Goal: Task Accomplishment & Management: Use online tool/utility

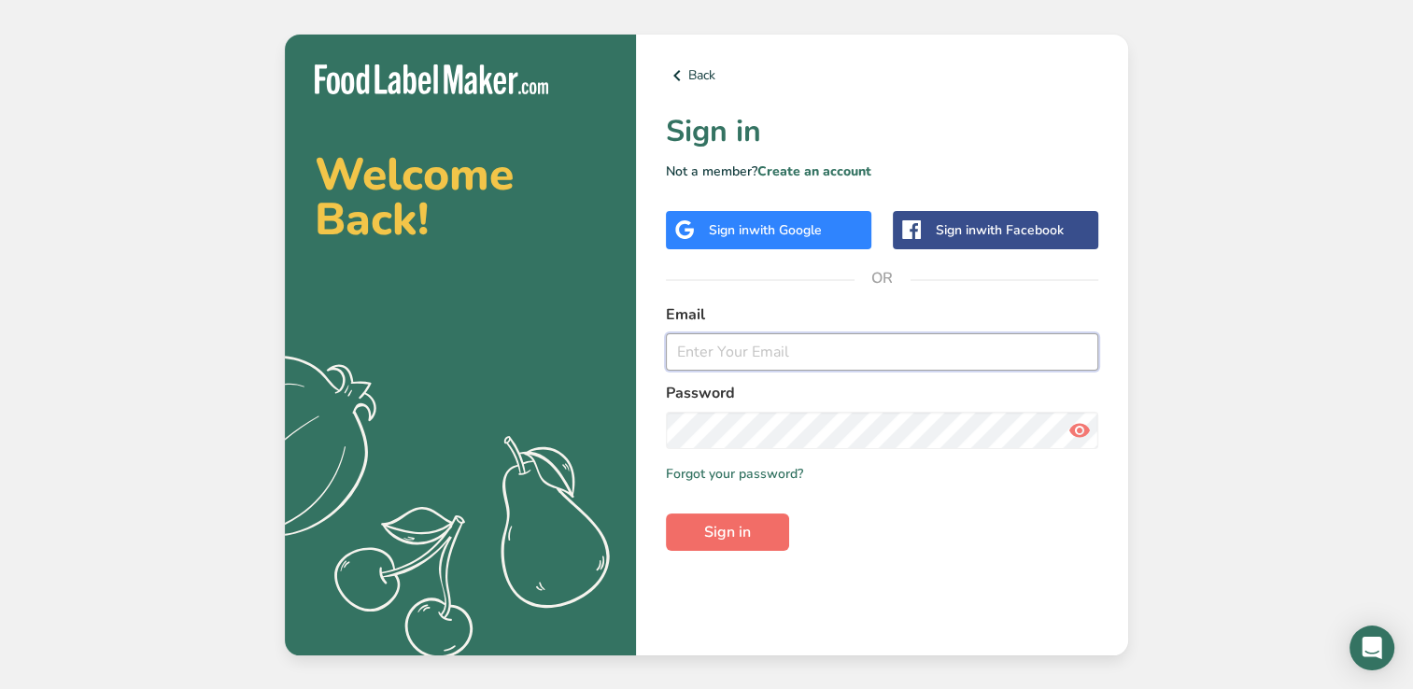
type input "[EMAIL_ADDRESS][DOMAIN_NAME]"
click at [731, 535] on span "Sign in" at bounding box center [727, 532] width 47 height 22
type input "[EMAIL_ADDRESS][DOMAIN_NAME]"
click at [732, 540] on span "Sign in" at bounding box center [727, 532] width 47 height 22
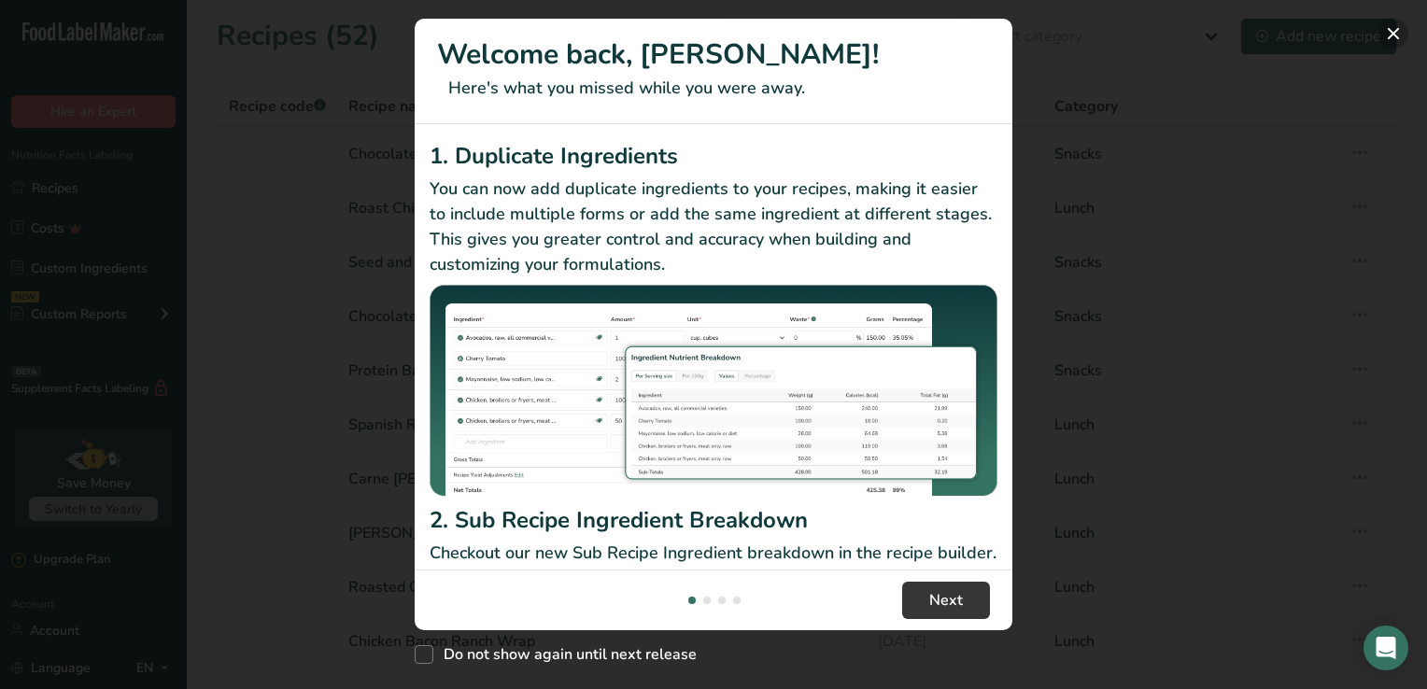
click at [1394, 34] on button "New Features" at bounding box center [1393, 34] width 30 height 30
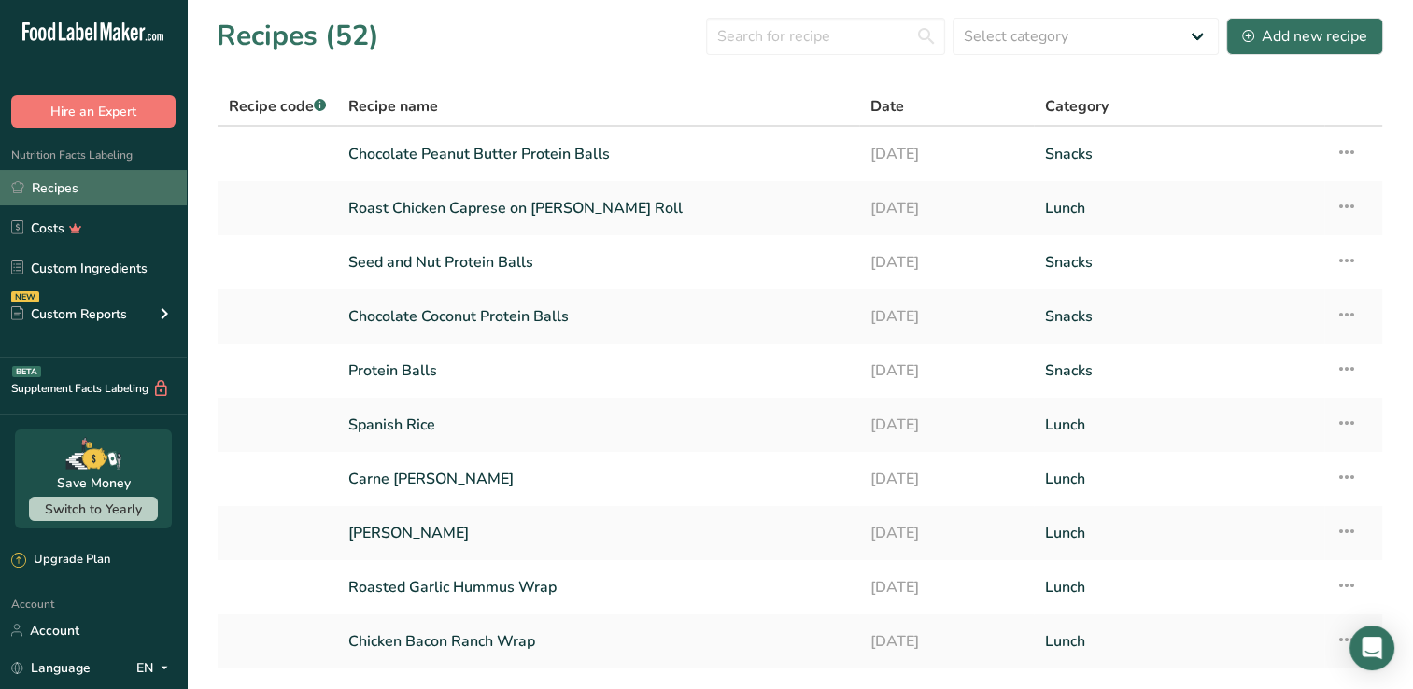
click at [98, 189] on link "Recipes" at bounding box center [93, 187] width 187 height 35
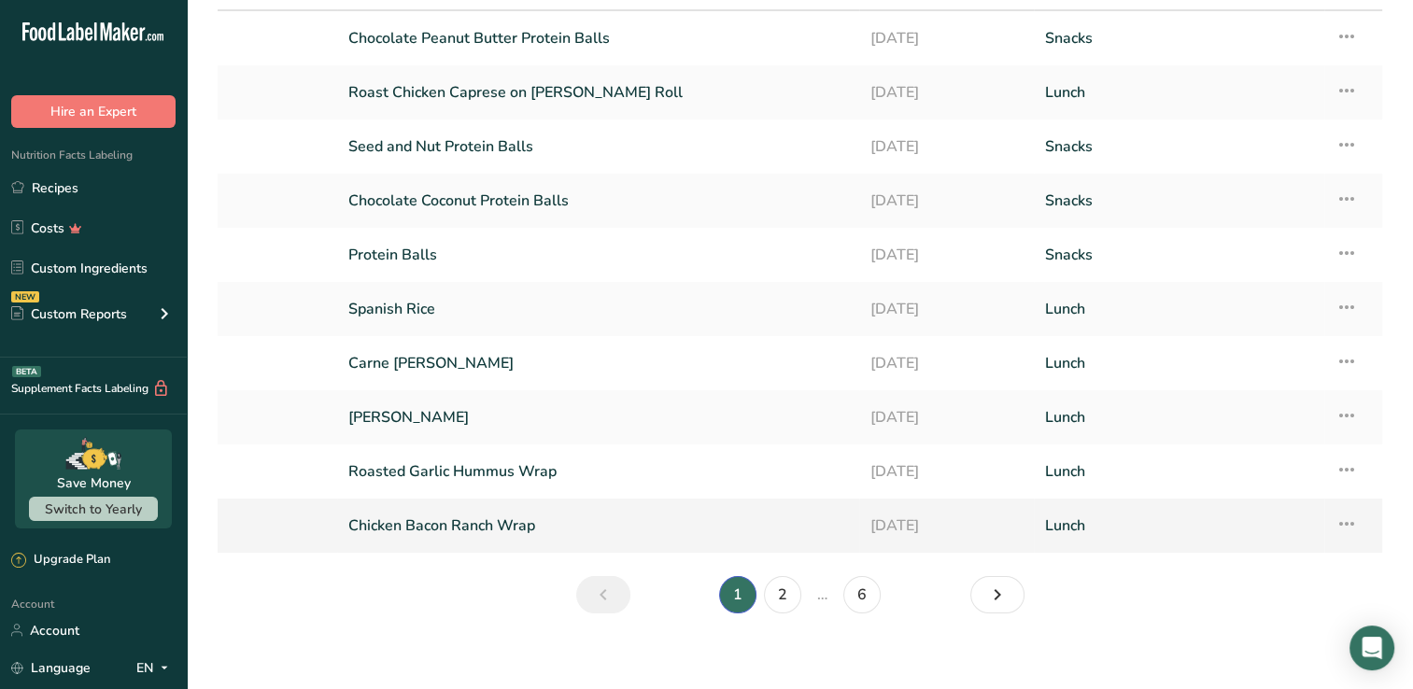
scroll to position [128, 0]
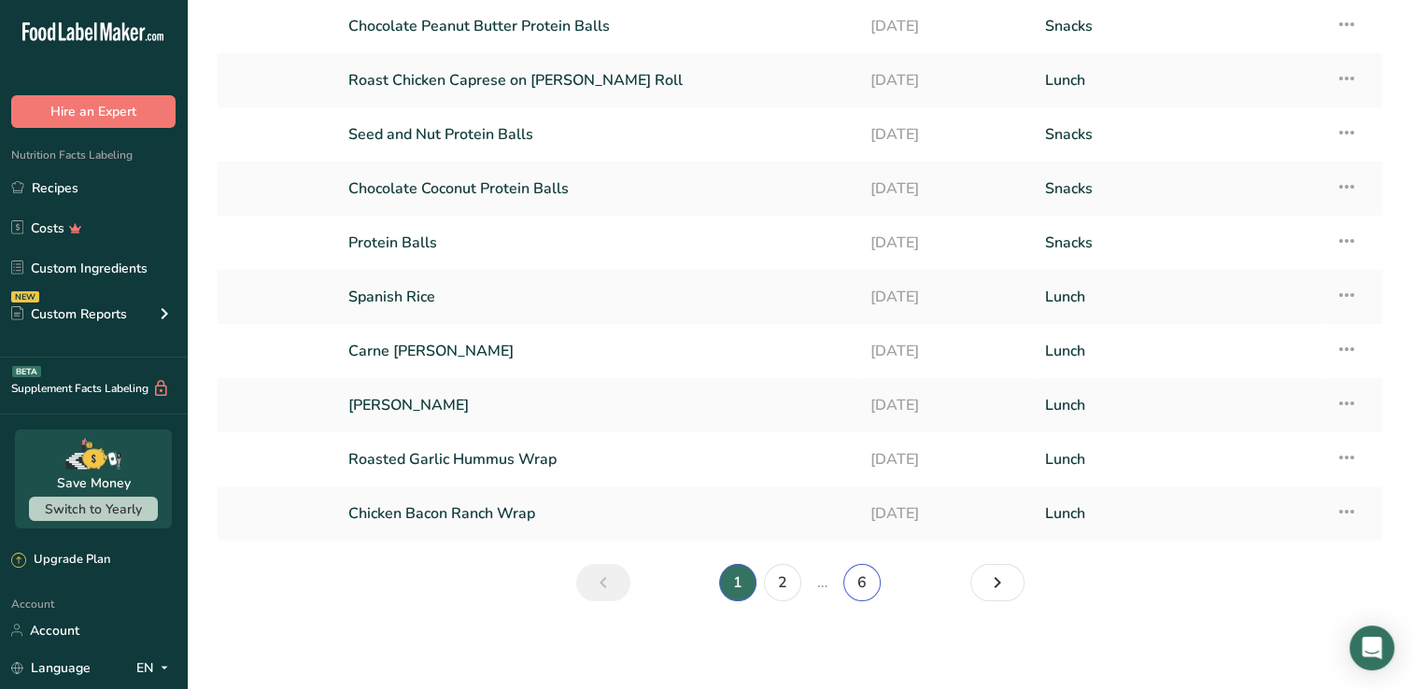
click at [855, 579] on link "6" at bounding box center [861, 582] width 37 height 37
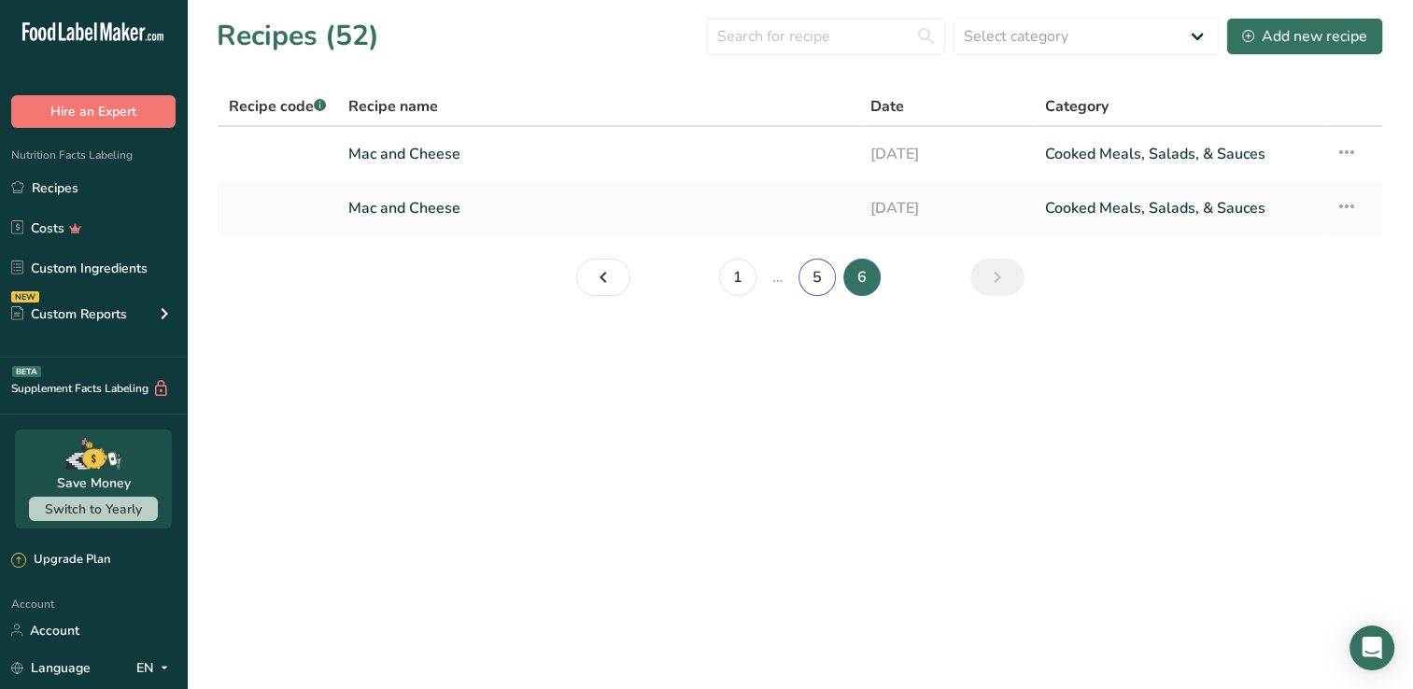
click at [827, 275] on link "5" at bounding box center [816, 277] width 37 height 37
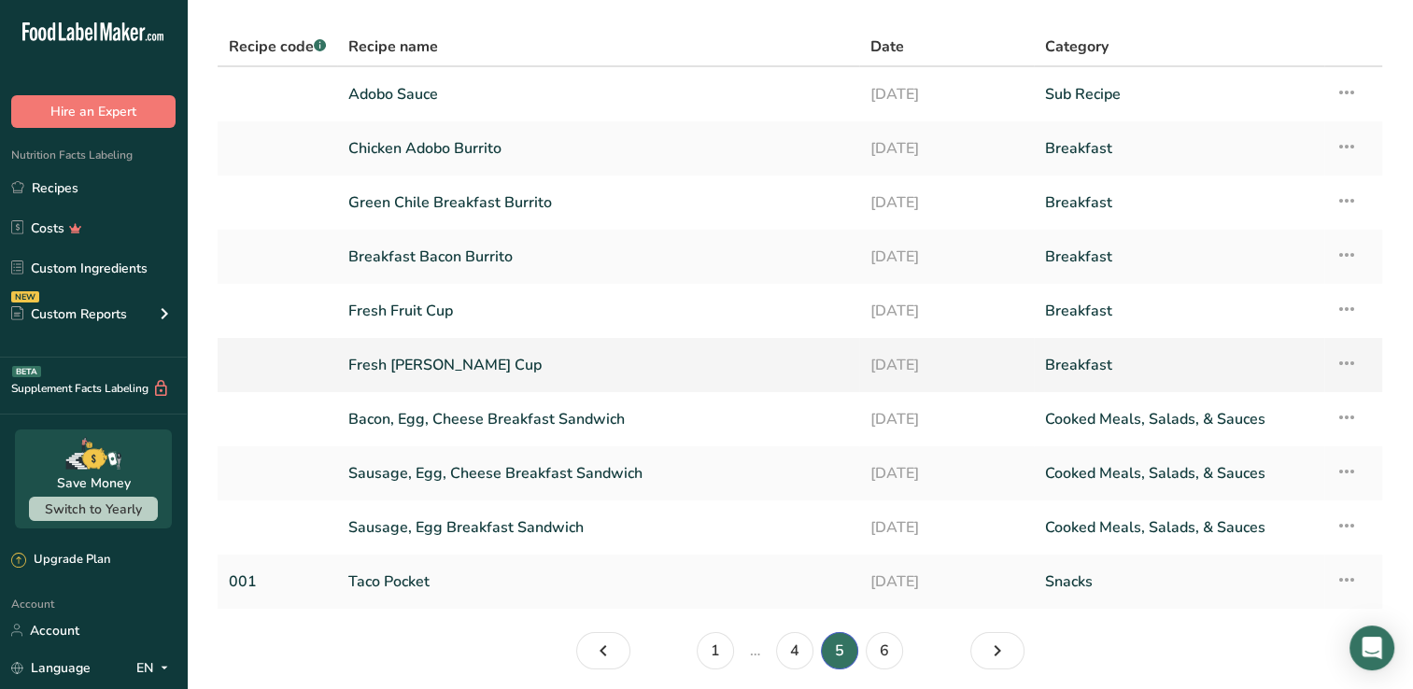
scroll to position [93, 0]
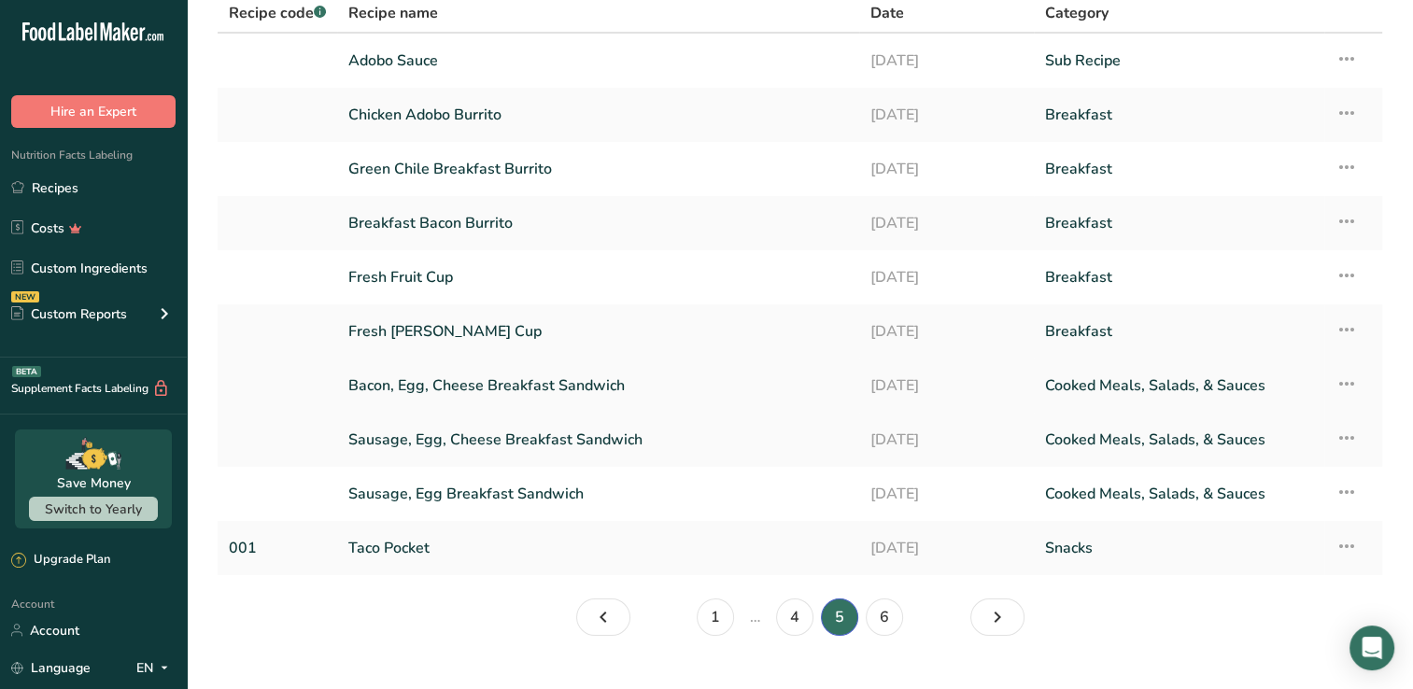
click at [505, 383] on link "Bacon, Egg, Cheese Breakfast Sandwich" at bounding box center [597, 385] width 499 height 39
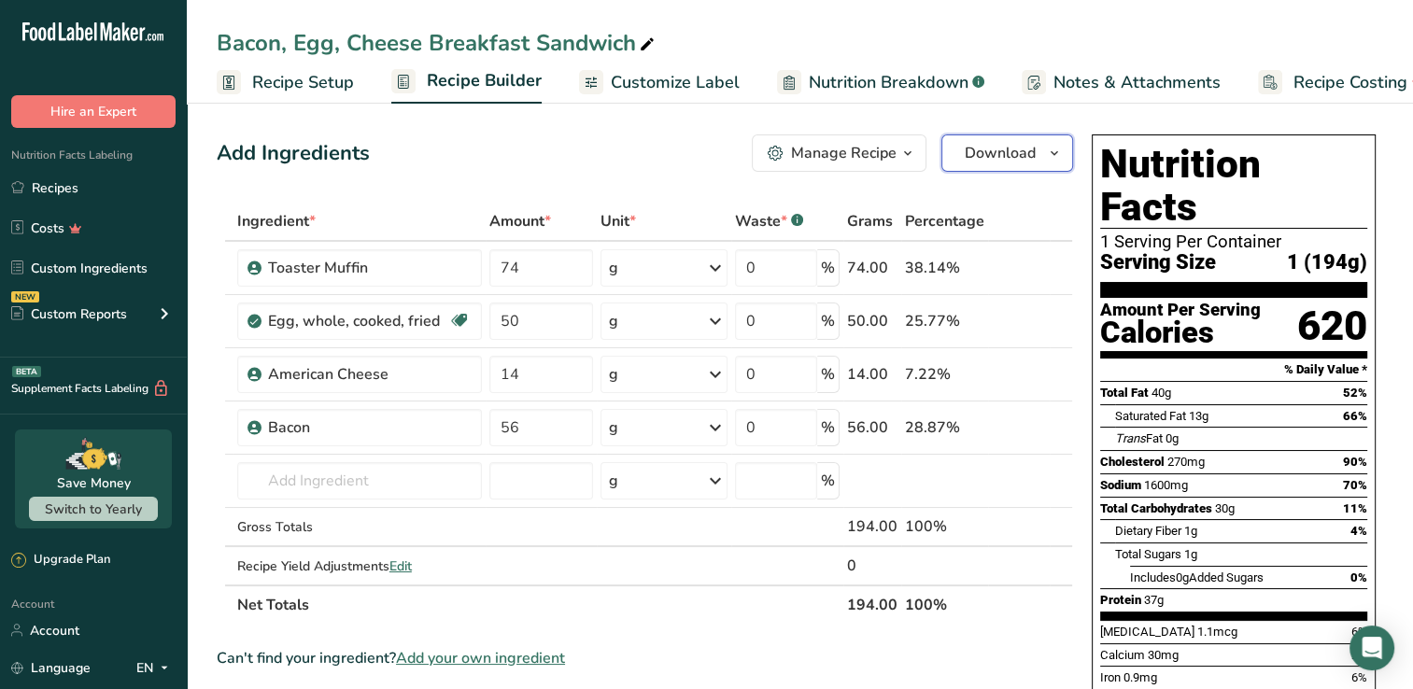
click at [1047, 151] on icon "button" at bounding box center [1054, 153] width 15 height 23
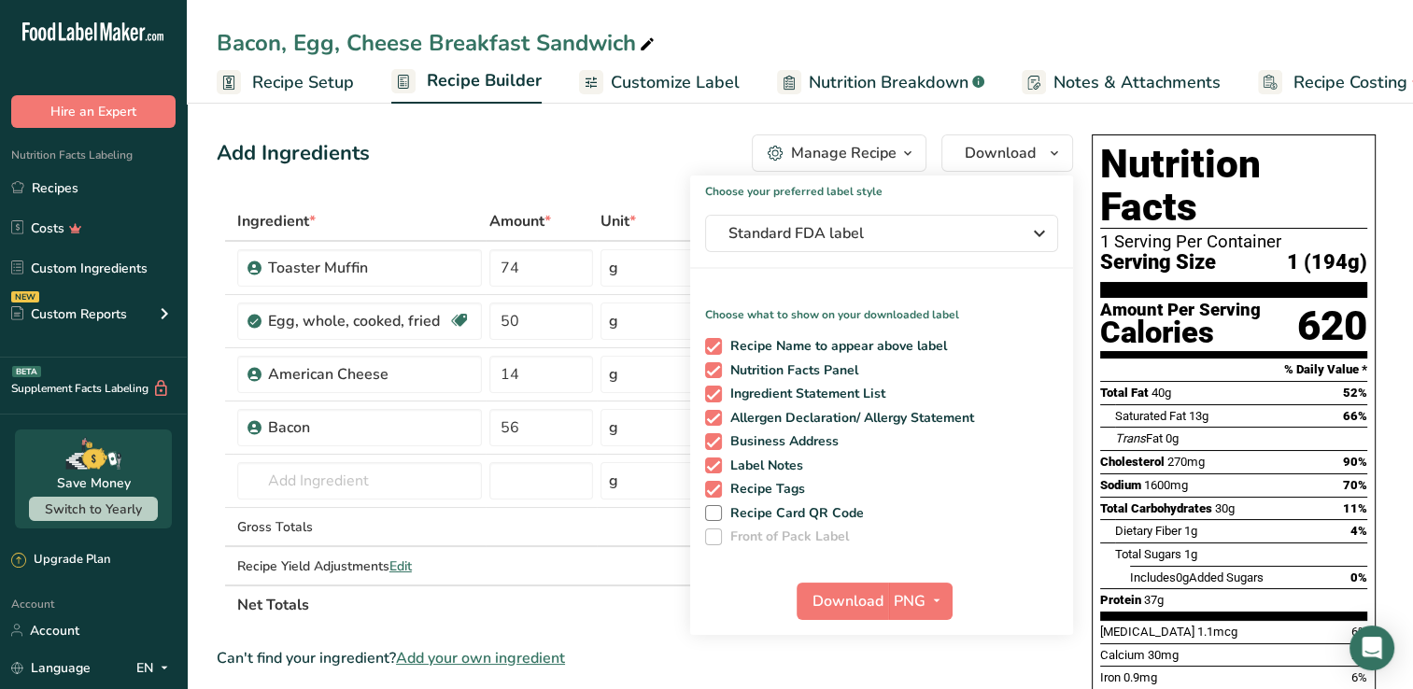
click at [871, 148] on div "Manage Recipe" at bounding box center [843, 153] width 105 height 22
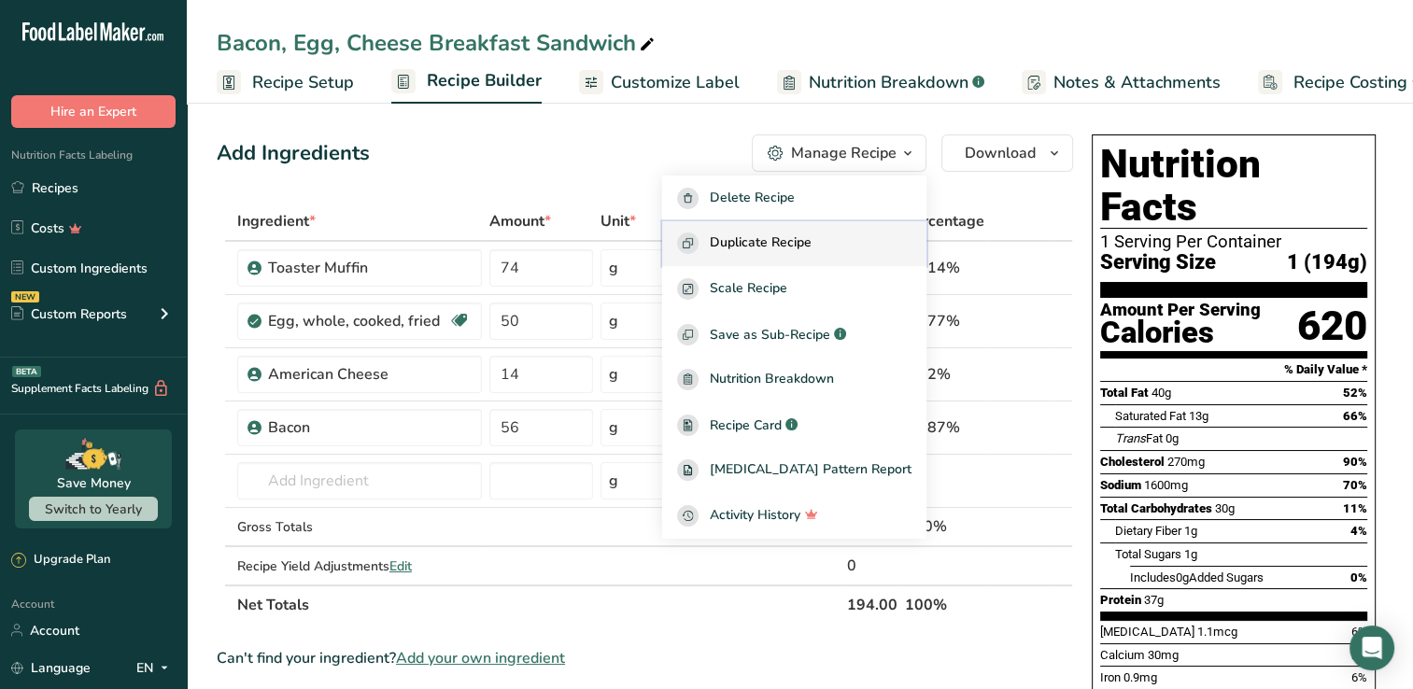
click at [811, 239] on span "Duplicate Recipe" at bounding box center [761, 242] width 102 height 21
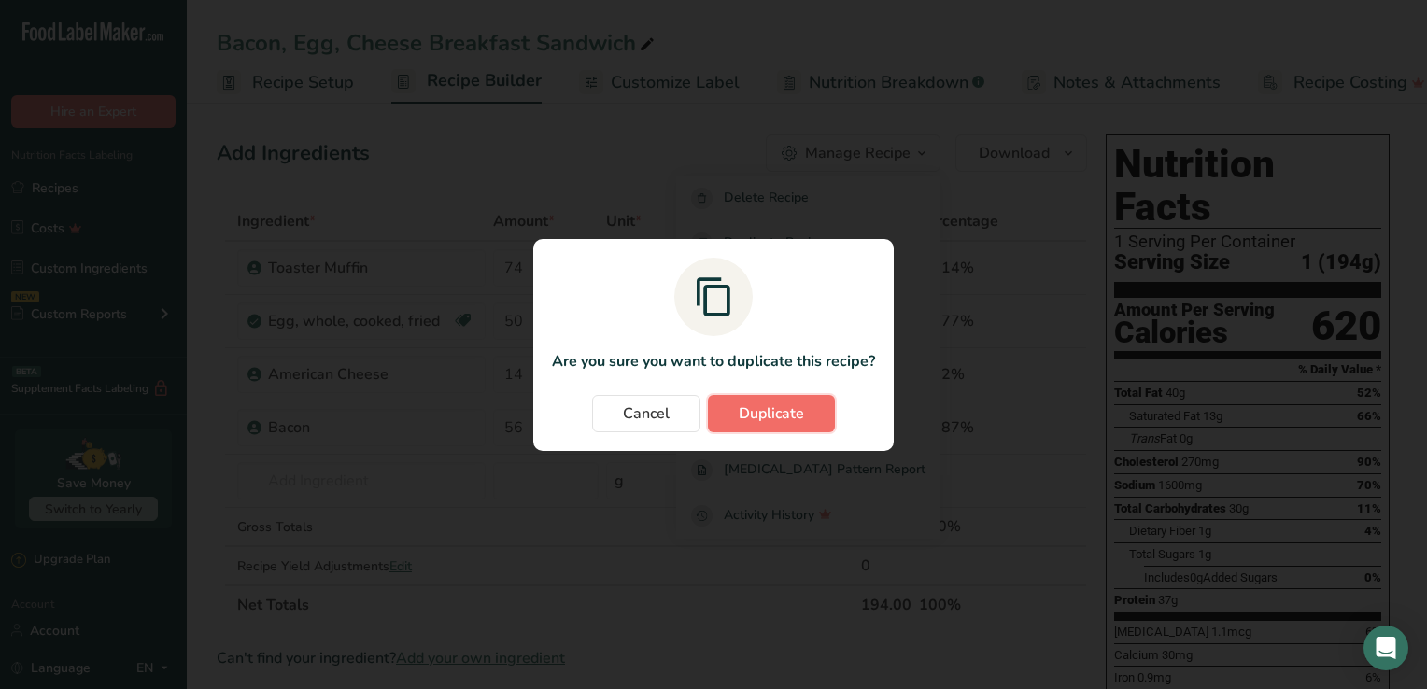
click at [773, 420] on span "Duplicate" at bounding box center [770, 413] width 65 height 22
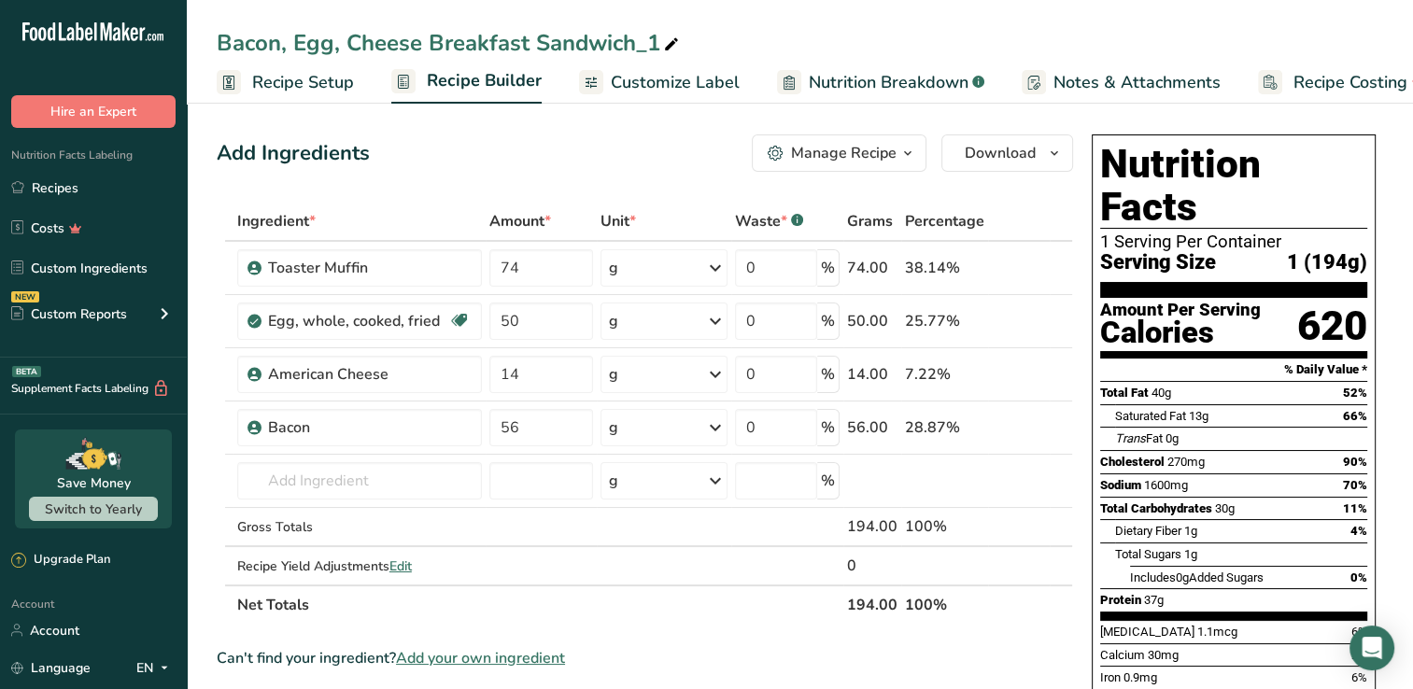
click at [653, 43] on div "Bacon, Egg, Cheese Breakfast Sandwich_1" at bounding box center [450, 43] width 466 height 34
click at [734, 48] on input "Bacon, Egg, Cheese Breakfast Sandwich 7oz" at bounding box center [800, 43] width 1166 height 34
type input "Bacon, Egg, Cheese Breakfast Sandwich 7oz"
click at [1117, 83] on span "Notes & Attachments" at bounding box center [1136, 82] width 167 height 25
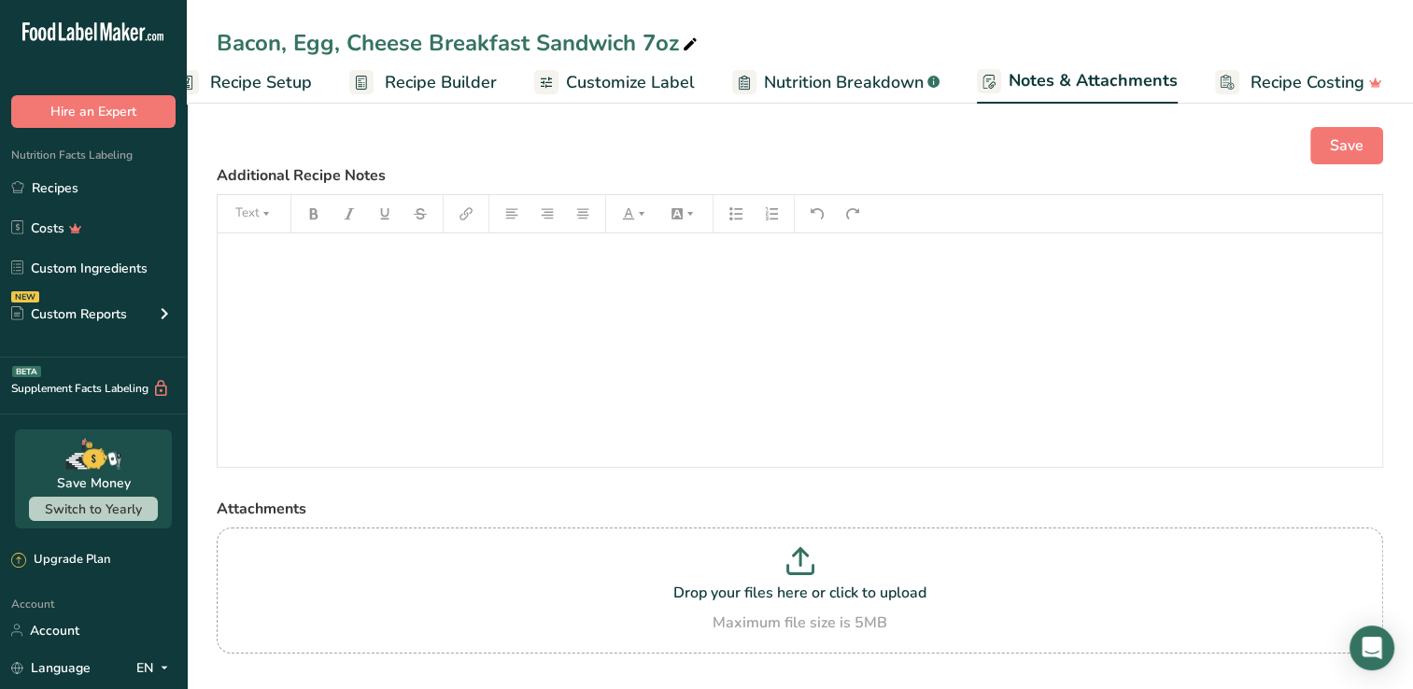
click at [302, 295] on div "﻿" at bounding box center [800, 349] width 1164 height 233
click at [617, 91] on span "Customize Label" at bounding box center [630, 82] width 129 height 25
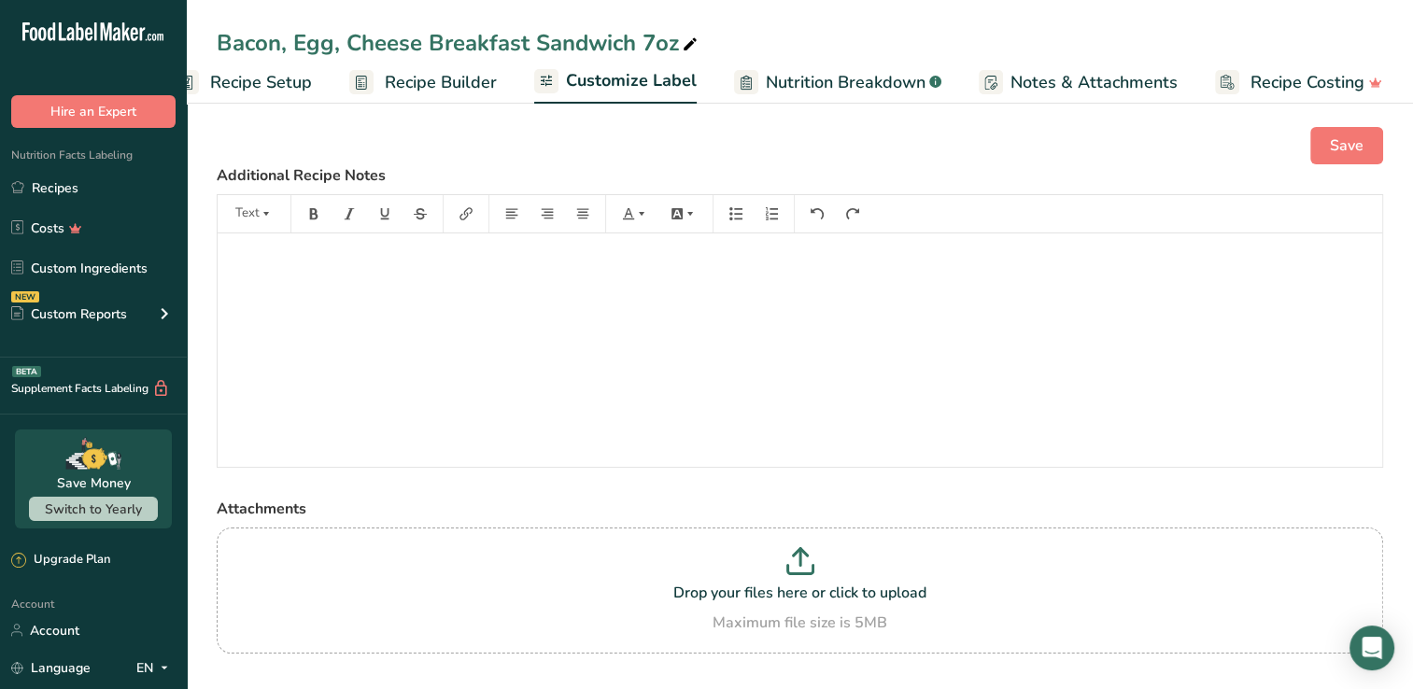
scroll to position [0, 41]
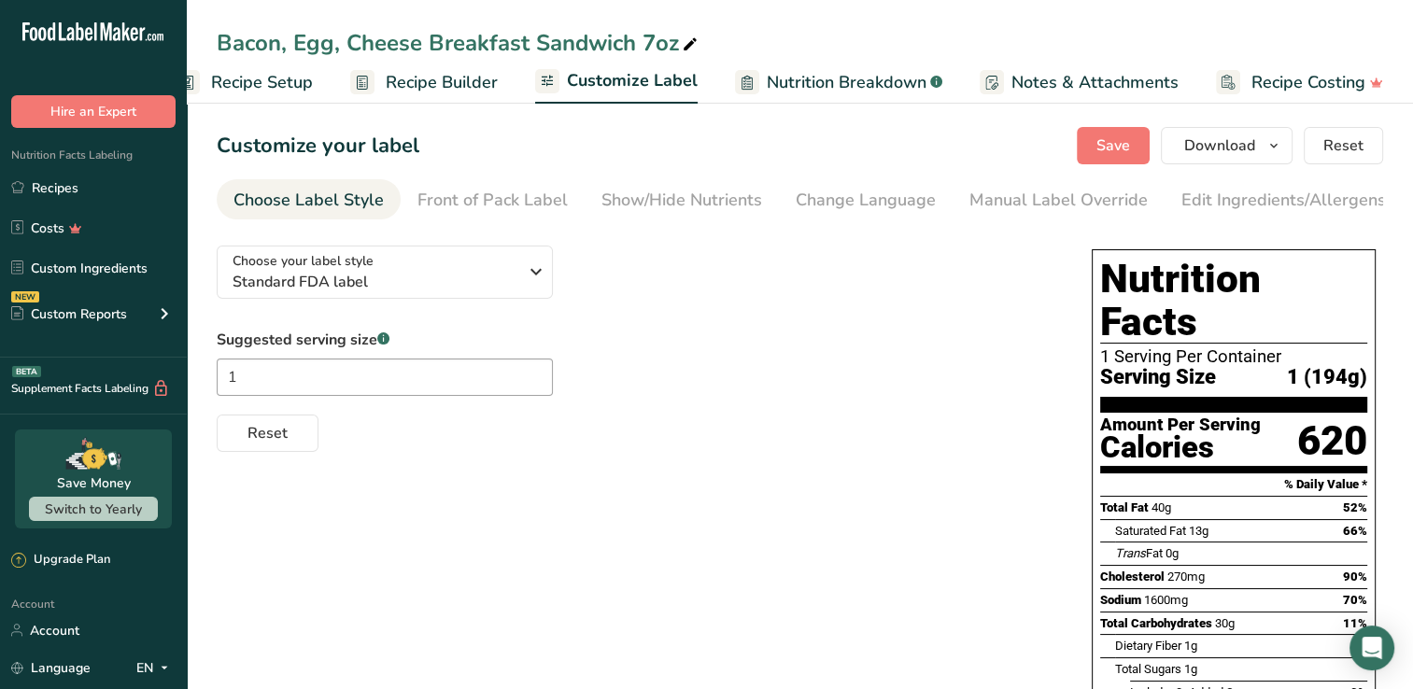
click at [1072, 83] on span "Notes & Attachments" at bounding box center [1094, 82] width 167 height 25
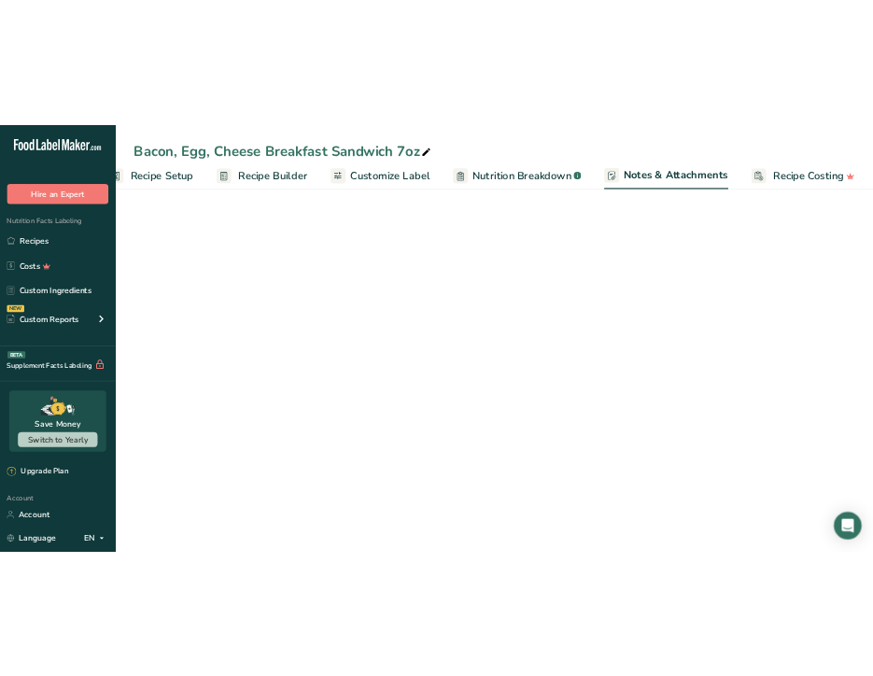
scroll to position [0, 42]
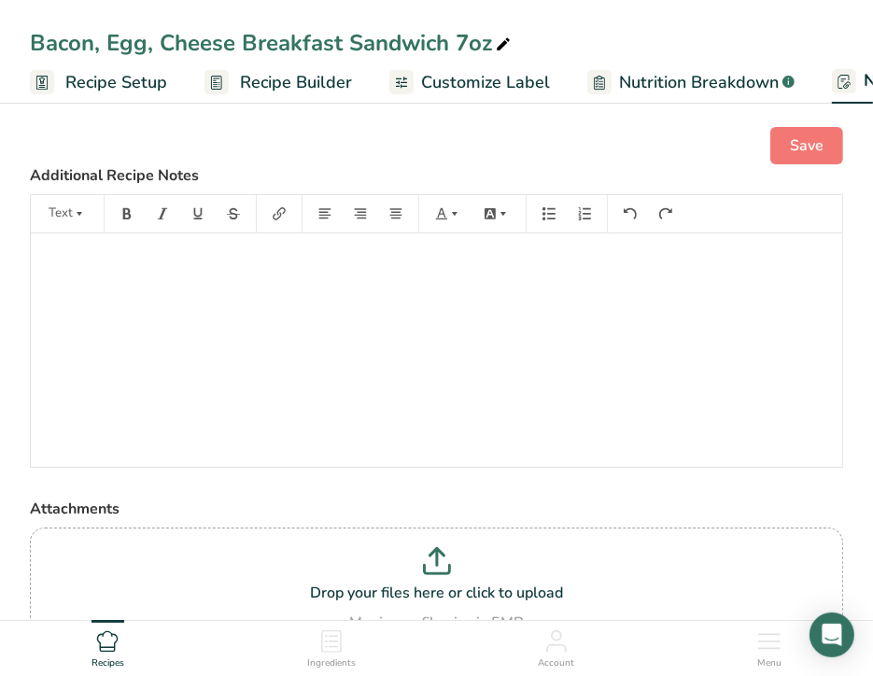
click at [176, 279] on div at bounding box center [436, 349] width 811 height 233
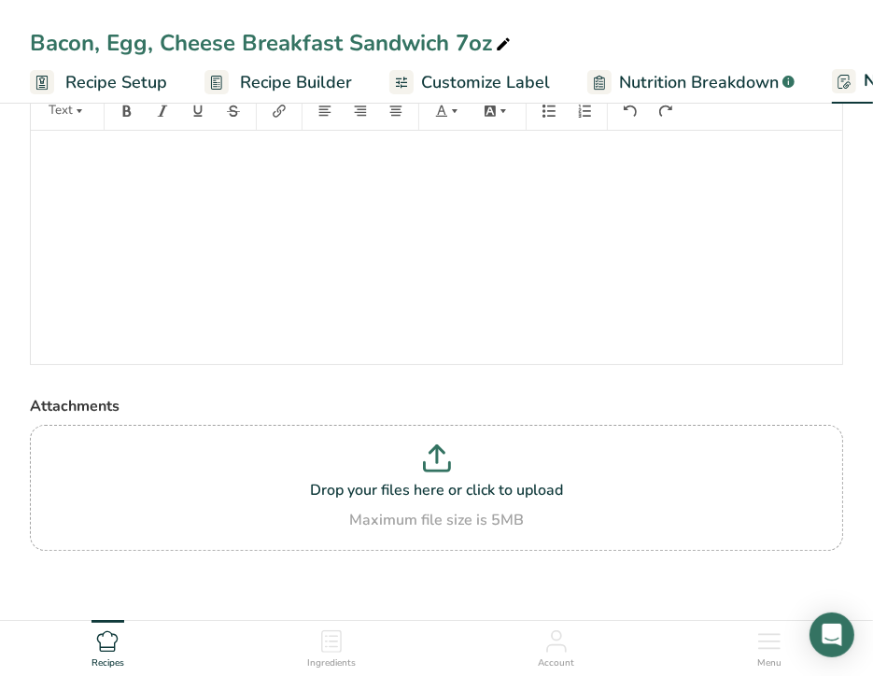
scroll to position [111, 0]
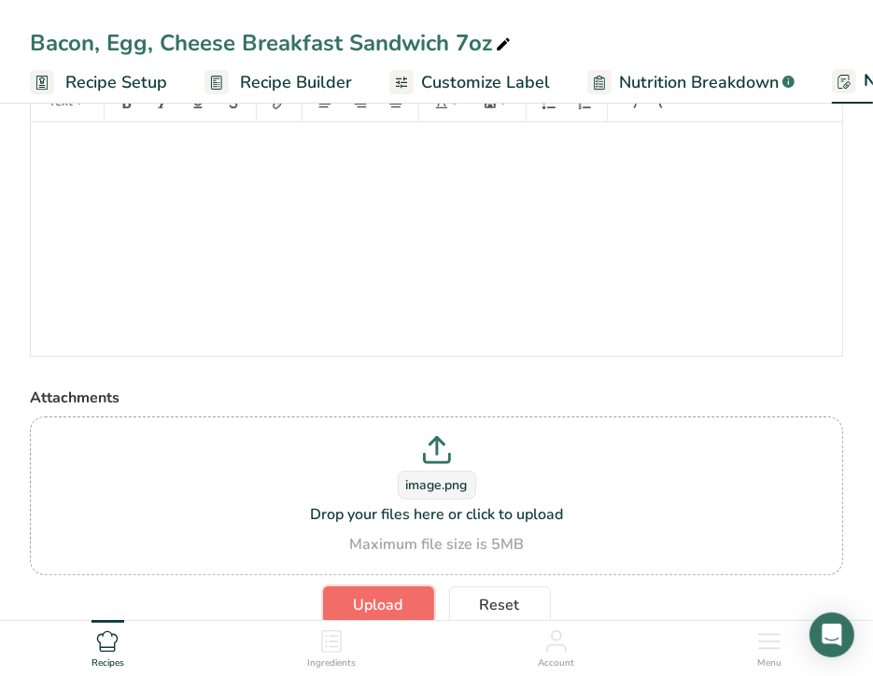
click at [389, 598] on span "Upload" at bounding box center [378, 605] width 49 height 22
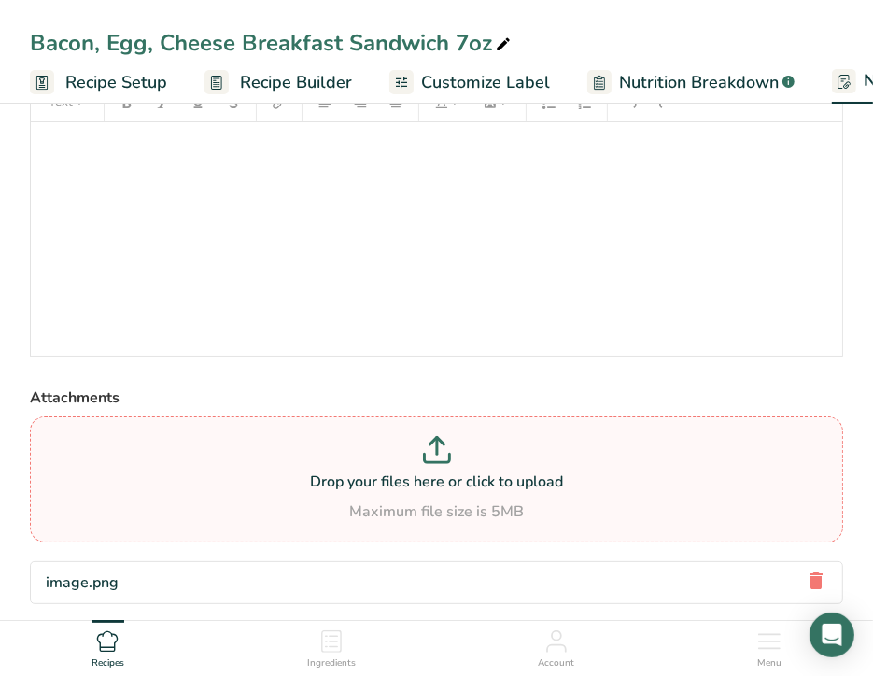
scroll to position [154, 0]
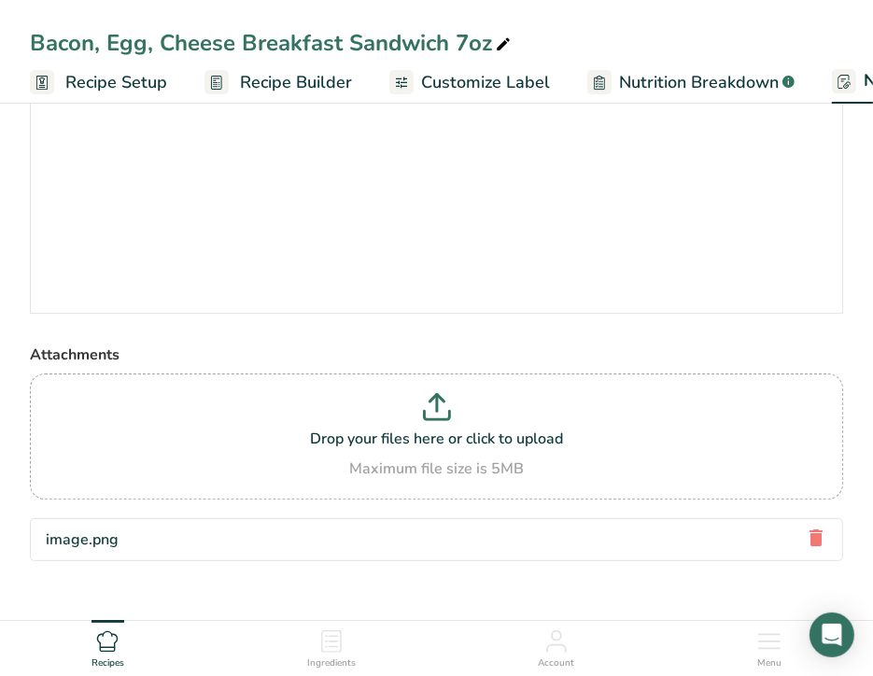
click at [77, 541] on div "image.png" at bounding box center [82, 539] width 73 height 22
click at [819, 534] on icon at bounding box center [816, 538] width 22 height 34
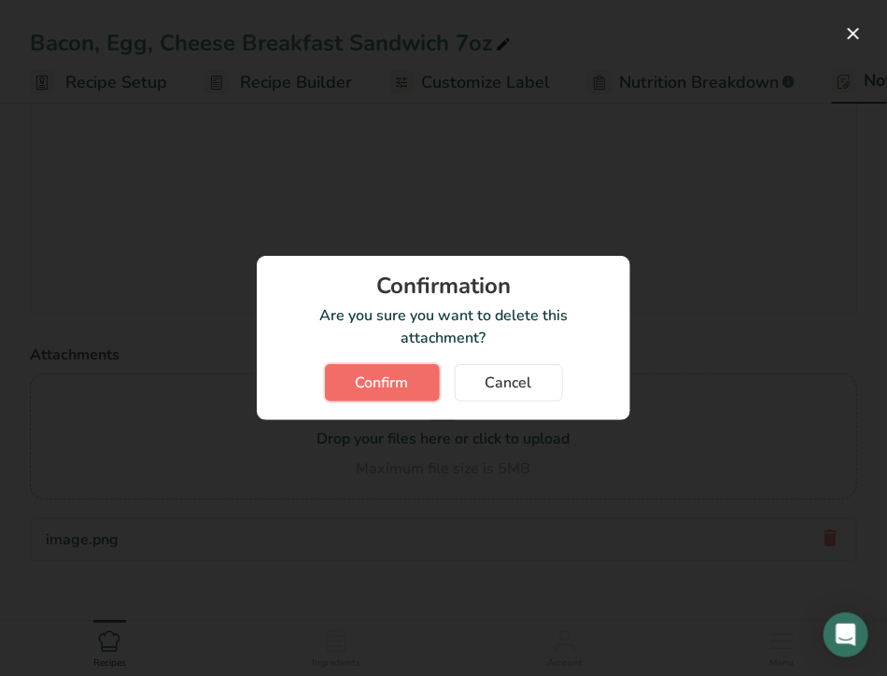
click at [383, 376] on span "Confirm" at bounding box center [382, 383] width 53 height 22
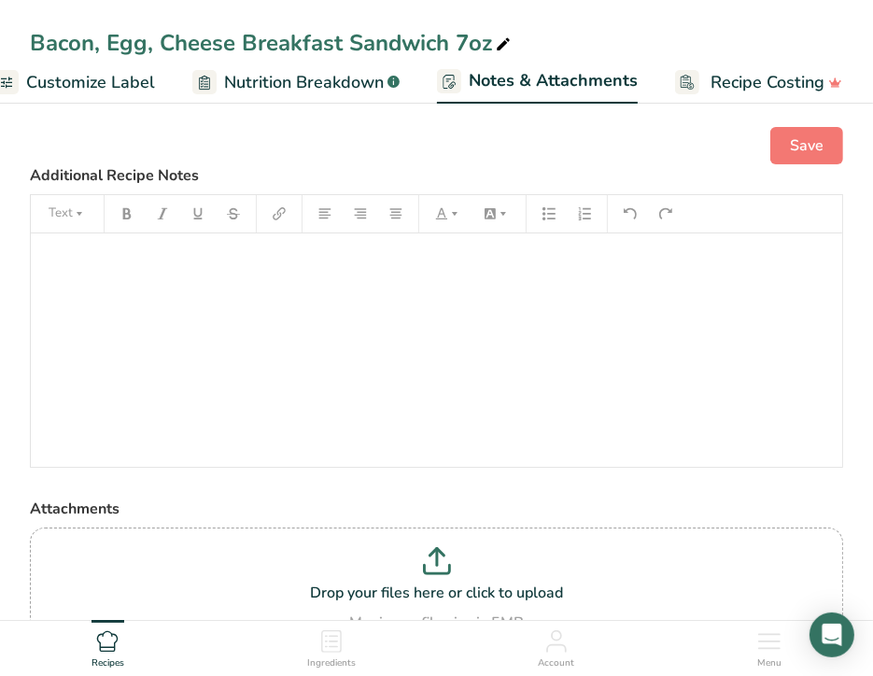
scroll to position [0, 130]
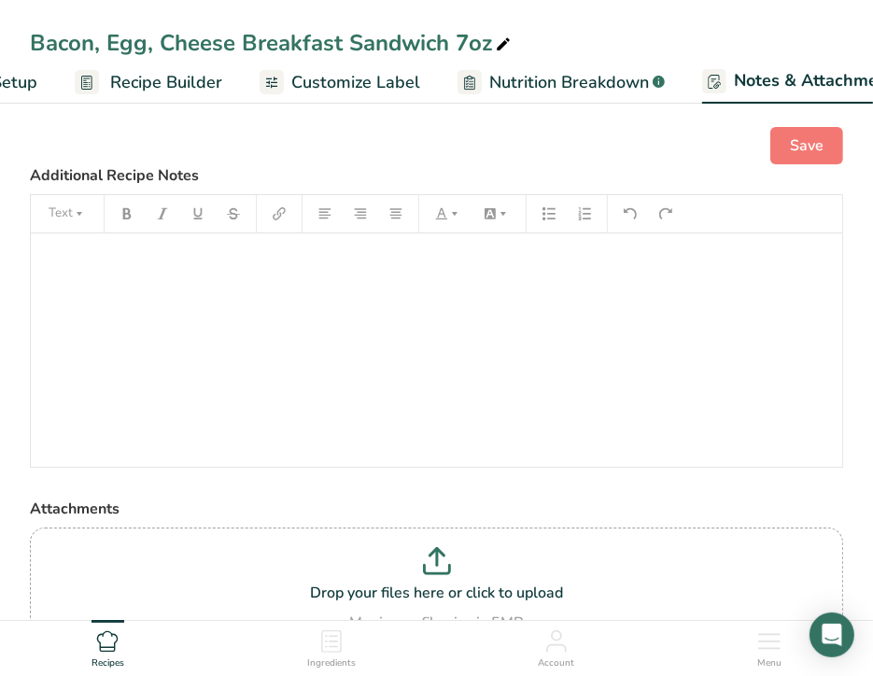
click at [369, 80] on span "Customize Label" at bounding box center [355, 82] width 129 height 25
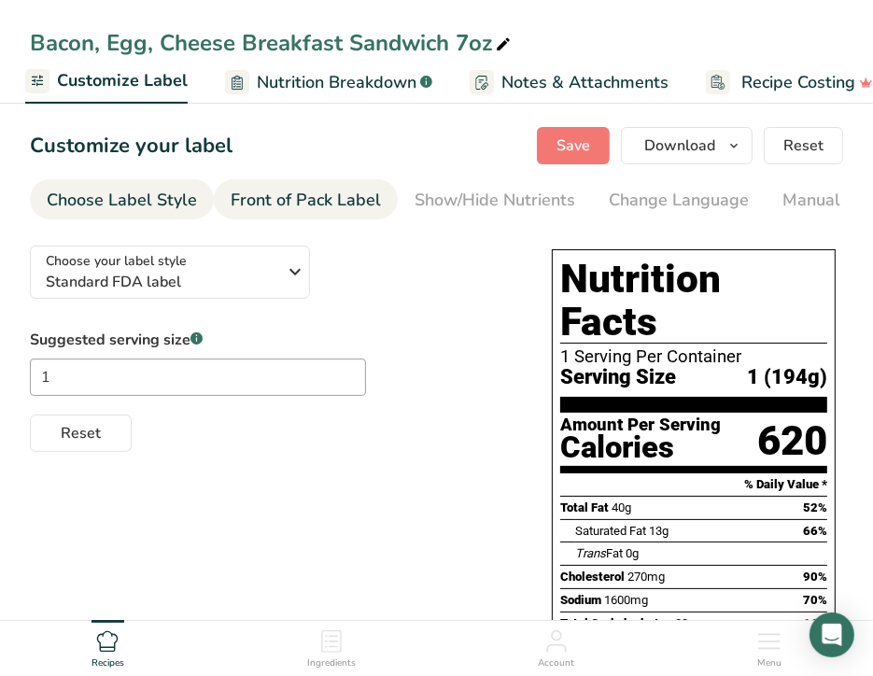
click at [314, 197] on div "Front of Pack Label" at bounding box center [306, 200] width 150 height 25
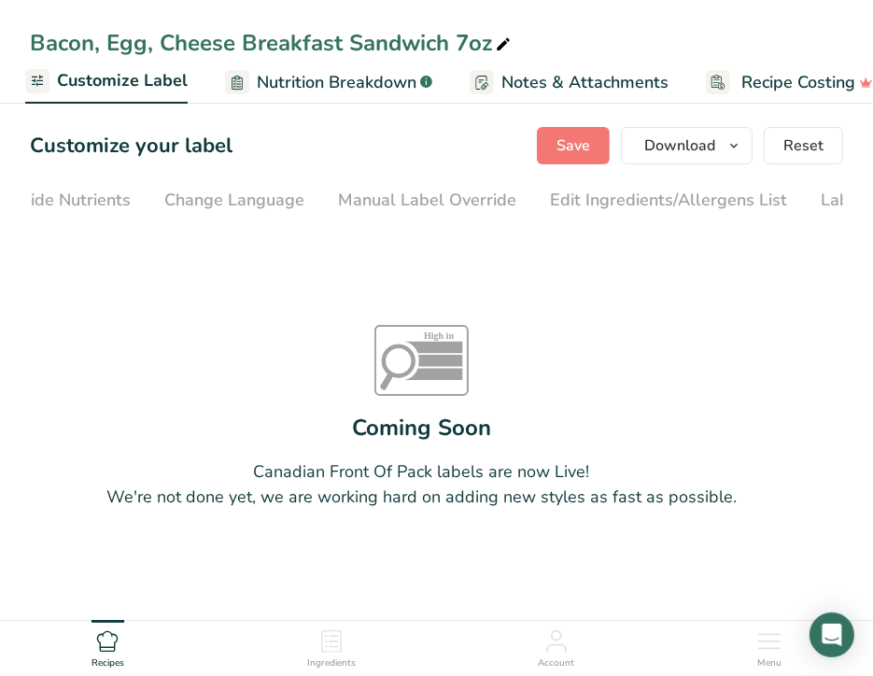
scroll to position [0, 542]
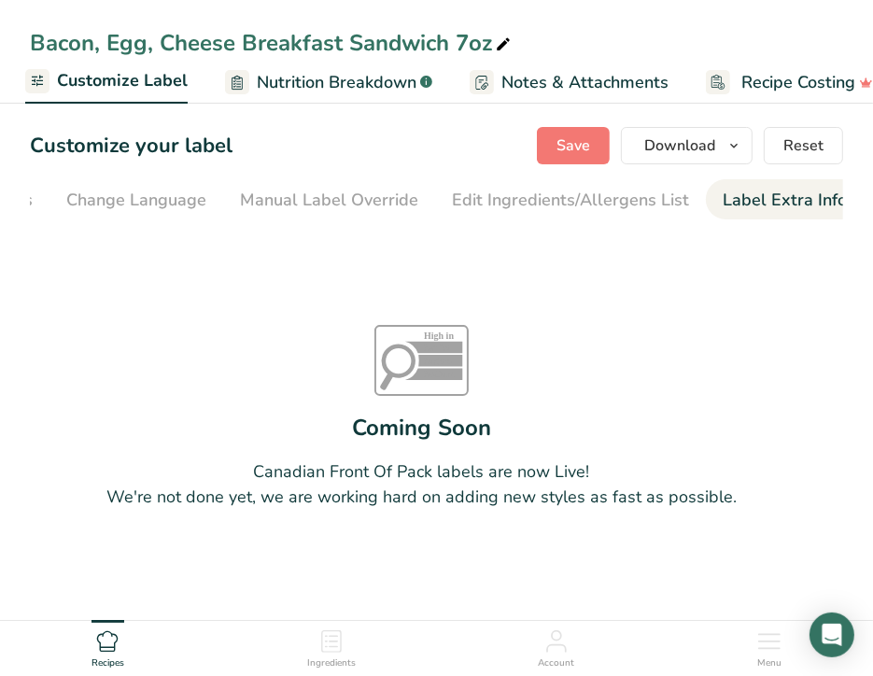
click at [744, 200] on div "Label Extra Info" at bounding box center [785, 200] width 124 height 25
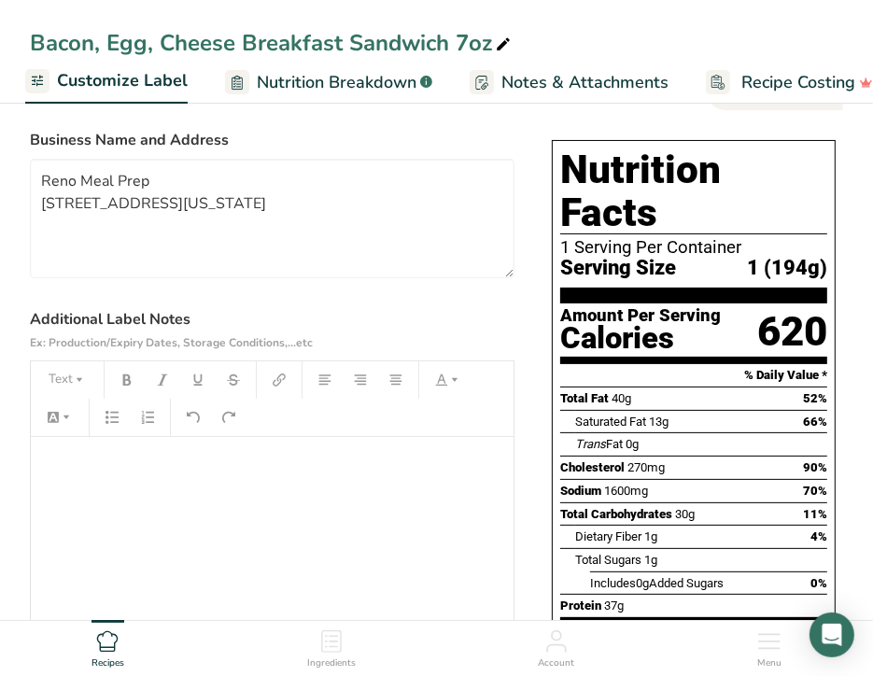
scroll to position [187, 0]
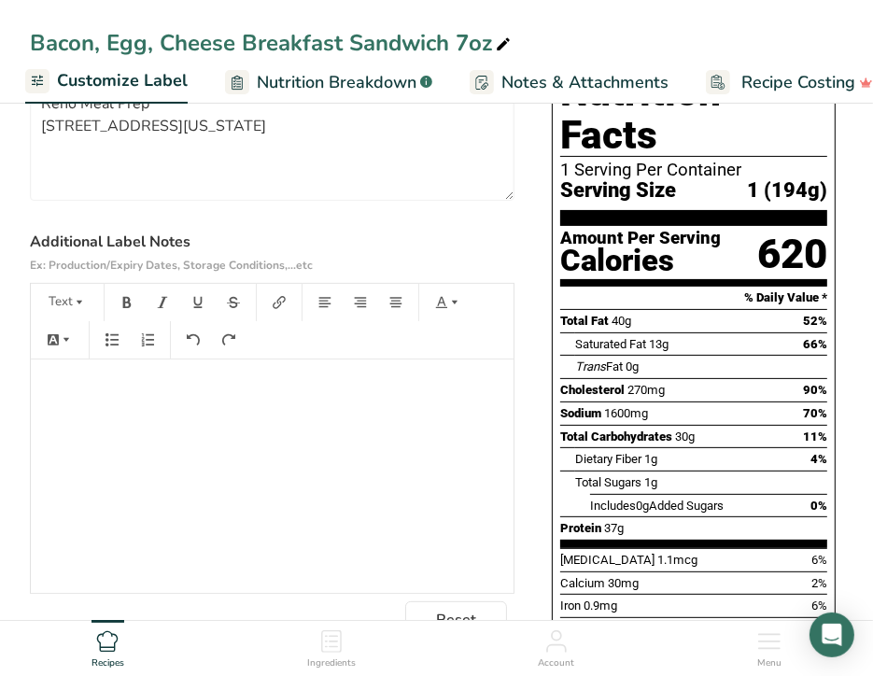
click at [60, 397] on p "﻿" at bounding box center [272, 385] width 464 height 22
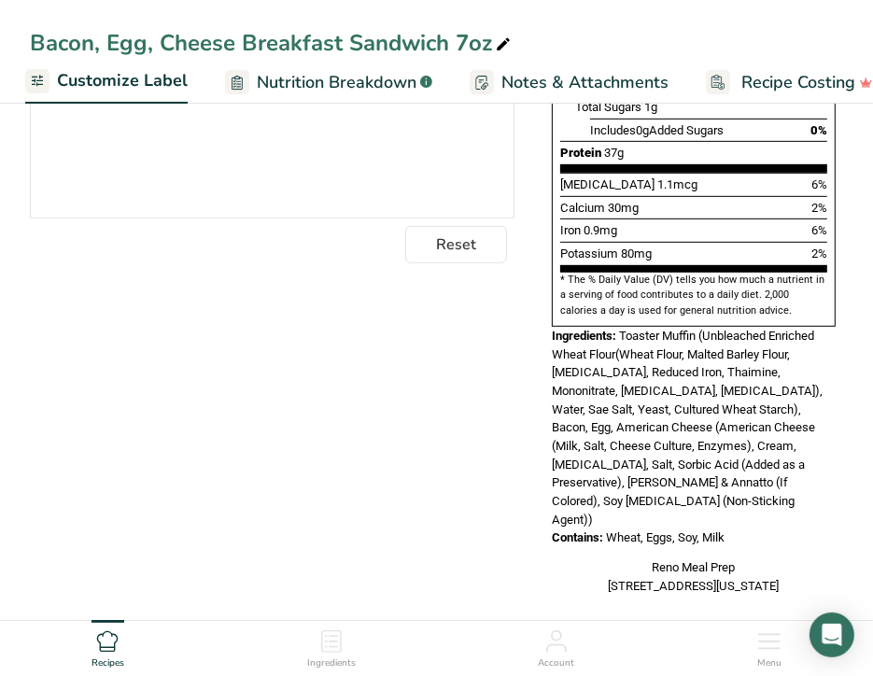
scroll to position [0, 0]
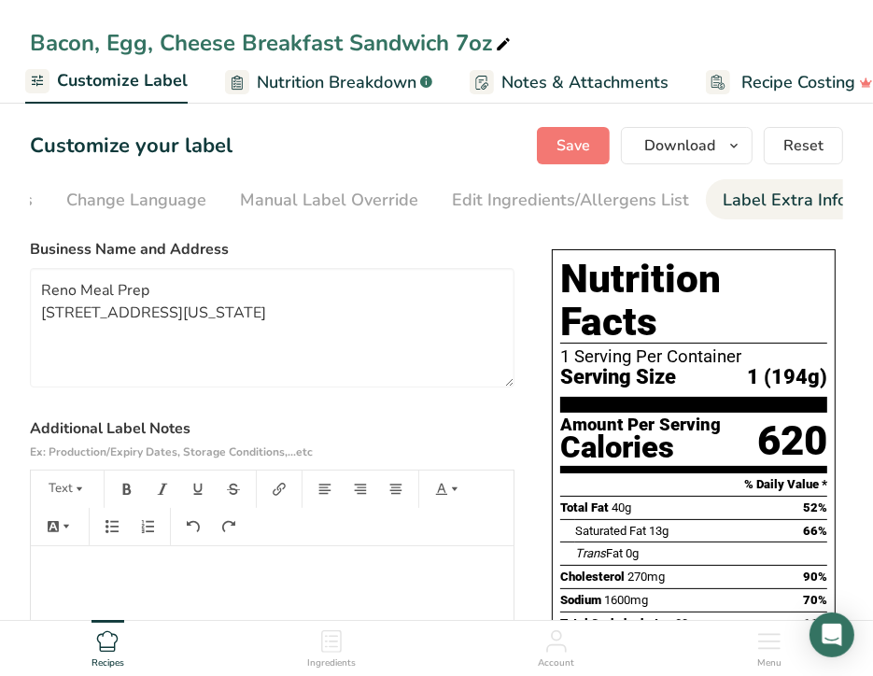
click at [105, 87] on span "Customize Label" at bounding box center [122, 80] width 131 height 25
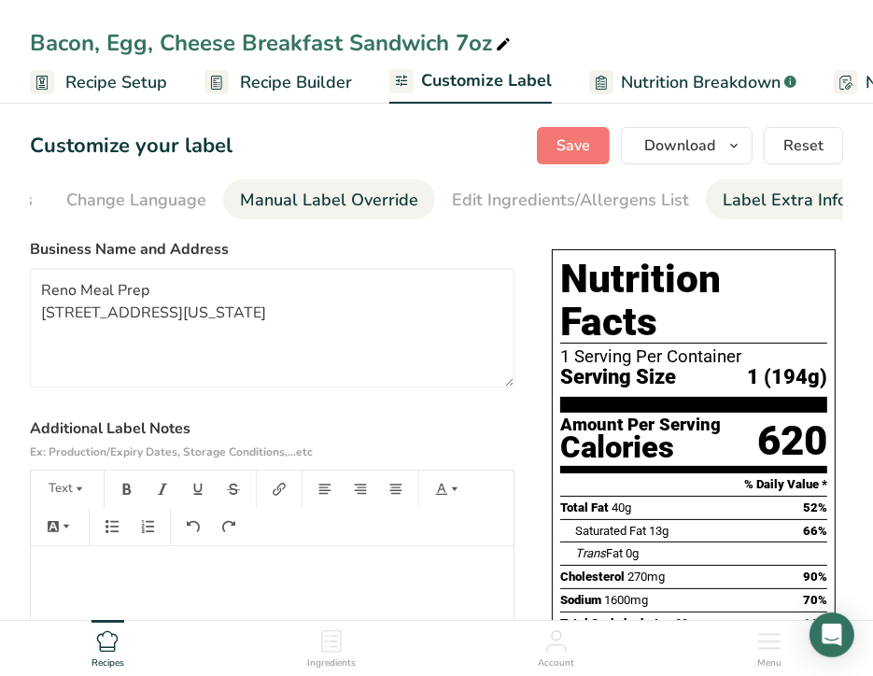
click at [347, 203] on div "Manual Label Override" at bounding box center [329, 200] width 178 height 25
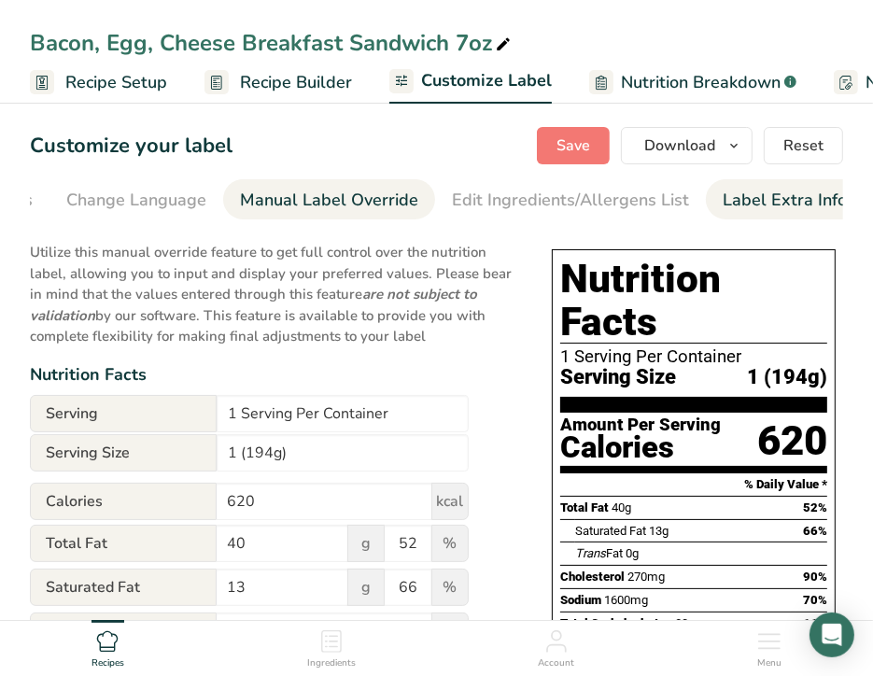
click at [772, 203] on div "Label Extra Info" at bounding box center [785, 200] width 124 height 25
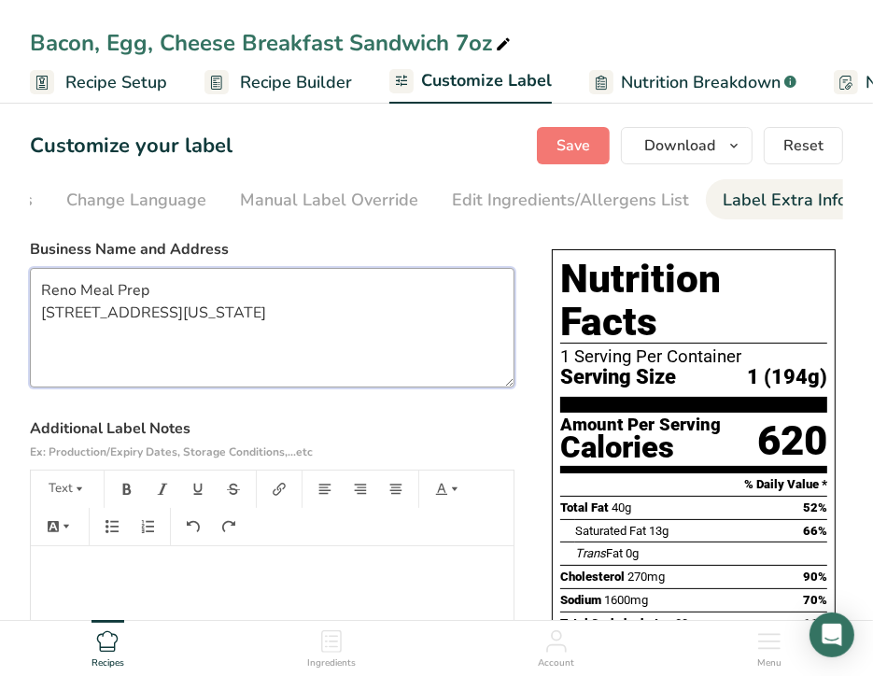
click at [125, 363] on textarea "Reno Meal Prep [STREET_ADDRESS][US_STATE]" at bounding box center [272, 327] width 485 height 119
click at [191, 354] on textarea "Reno Meal Prep [STREET_ADDRESS][US_STATE]" at bounding box center [272, 327] width 485 height 119
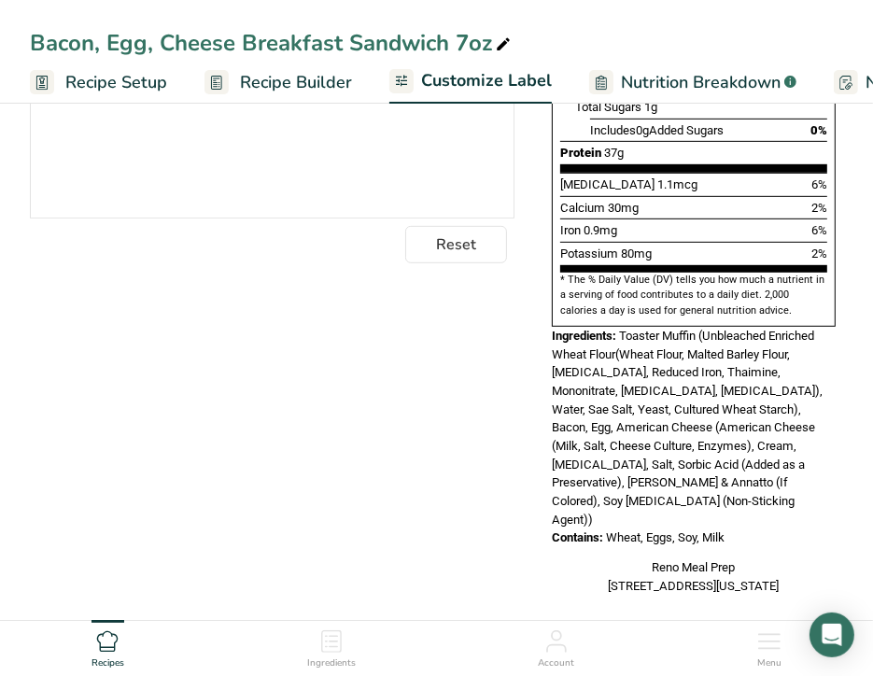
scroll to position [95, 0]
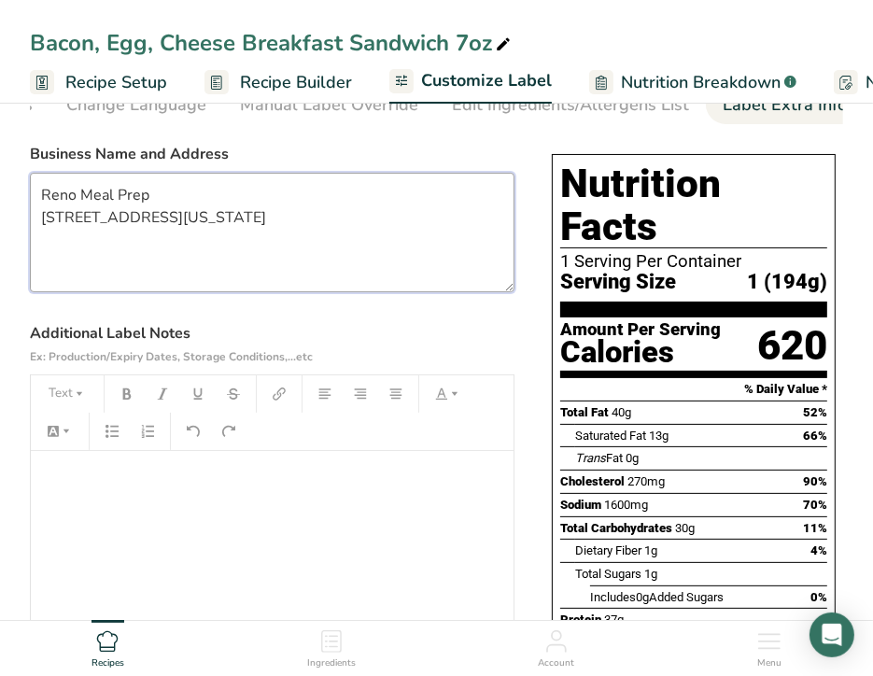
type textarea "Reno Meal Prep [STREET_ADDRESS][US_STATE]"
